Goal: Transaction & Acquisition: Purchase product/service

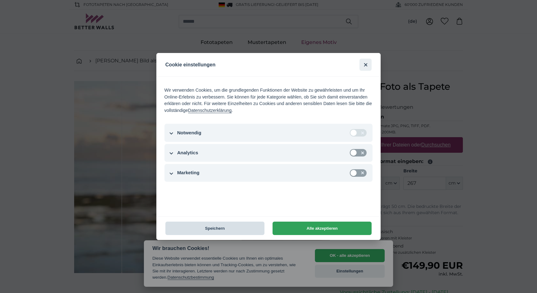
click at [243, 228] on button "Speichern" at bounding box center [215, 228] width 99 height 13
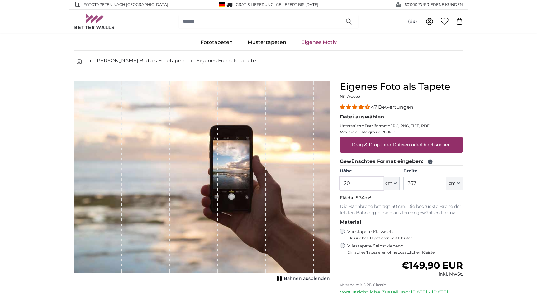
type input "2"
type input "140"
click at [413, 182] on input "267" at bounding box center [425, 183] width 43 height 13
type input "245"
click at [440, 147] on u "Durchsuchen" at bounding box center [436, 144] width 29 height 5
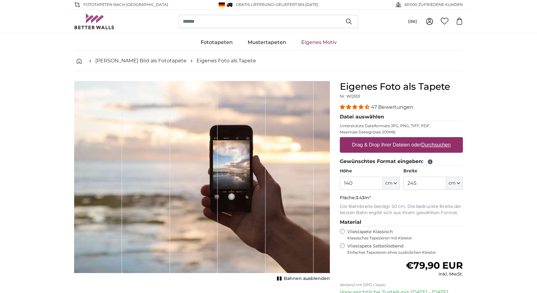
click at [440, 139] on input "Drag & Drop Ihrer Dateien oder Durchsuchen" at bounding box center [401, 138] width 123 height 2
type input "**********"
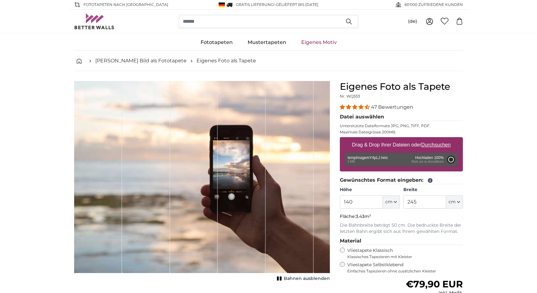
type input "200"
type input "266"
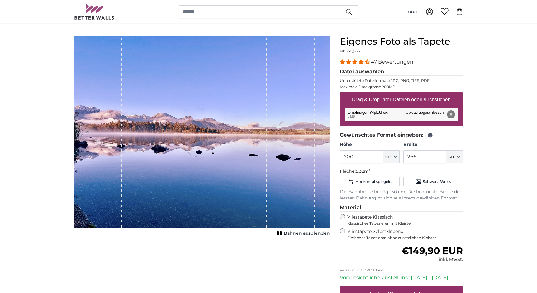
scroll to position [46, 0]
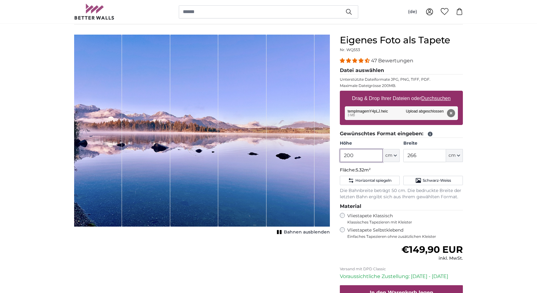
click at [355, 156] on input "200" at bounding box center [361, 155] width 43 height 13
type input "2"
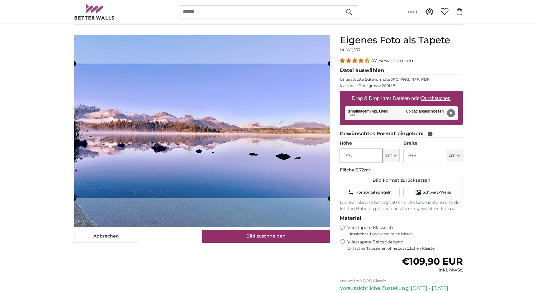
type input "140"
click at [422, 157] on input "266" at bounding box center [425, 155] width 43 height 13
click at [415, 156] on input "266" at bounding box center [425, 155] width 43 height 13
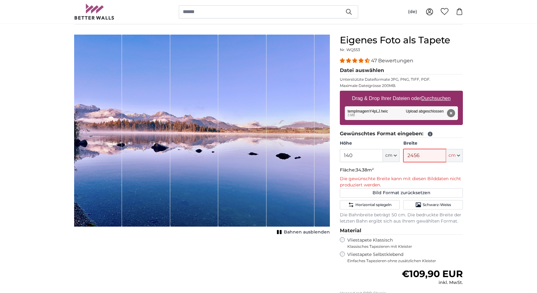
type input "245"
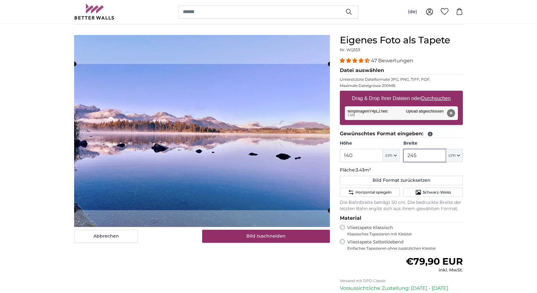
click at [259, 153] on cropper-handle at bounding box center [202, 137] width 256 height 146
type input "245"
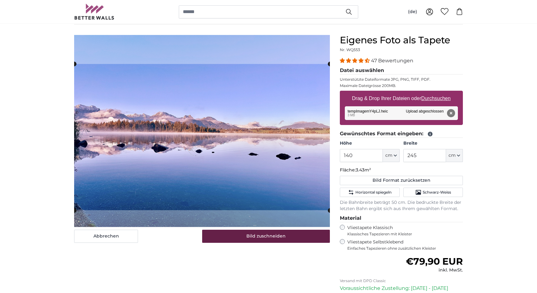
click at [278, 234] on button "Bild zuschneiden" at bounding box center [266, 236] width 128 height 13
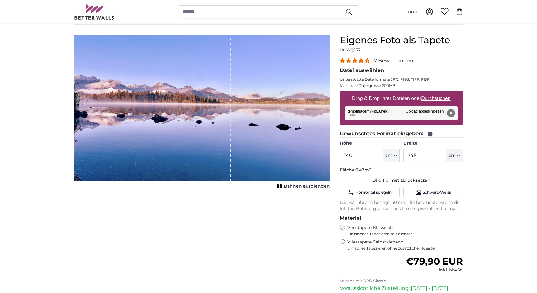
click at [434, 100] on u "Durchsuchen" at bounding box center [436, 98] width 29 height 5
click at [434, 93] on input "Drag & Drop Ihrer Dateien oder Durchsuchen" at bounding box center [401, 92] width 123 height 2
type input "**********"
click at [386, 118] on div "Entfernen Nochmal versuchen Entfernen Hochladen Abbrechen Nochmal versuchen Ent…" at bounding box center [401, 113] width 113 height 14
click at [394, 110] on div "Entfernen Nochmal versuchen Entfernen Hochladen Abbrechen Nochmal versuchen Ent…" at bounding box center [401, 113] width 113 height 14
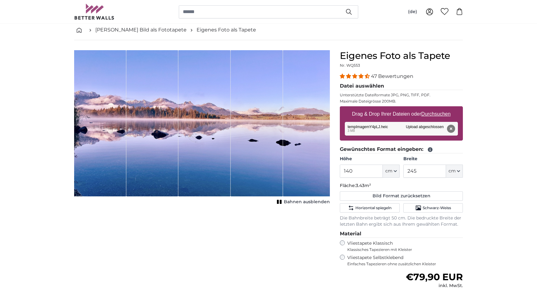
scroll to position [34, 0]
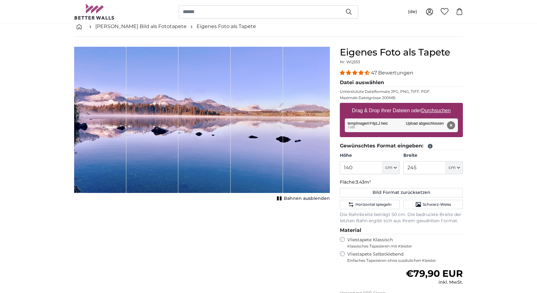
click at [432, 110] on u "Durchsuchen" at bounding box center [436, 110] width 29 height 5
click at [432, 105] on input "Drag & Drop Ihrer Dateien oder Durchsuchen" at bounding box center [401, 104] width 123 height 2
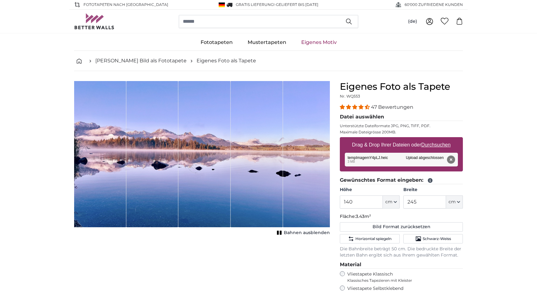
scroll to position [0, 0]
click at [376, 108] on span "47 Bewertungen" at bounding box center [392, 107] width 42 height 6
